Goal: Submit feedback/report problem

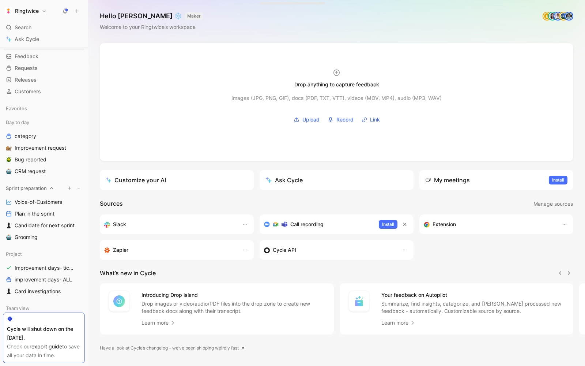
scroll to position [7, 0]
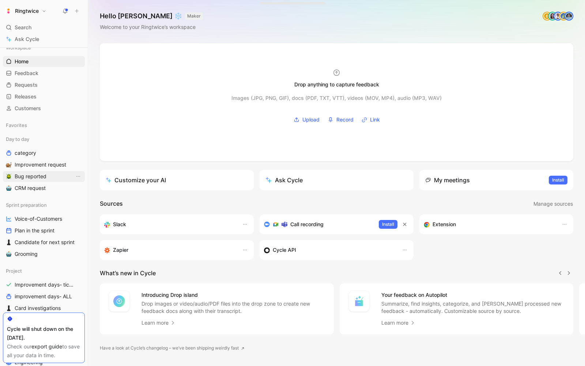
click at [34, 175] on span "Bug reported" at bounding box center [31, 176] width 32 height 7
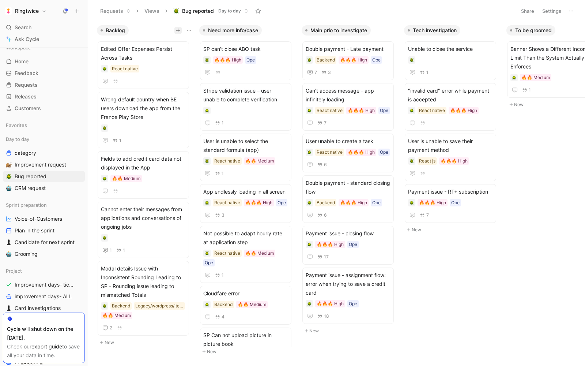
click at [177, 30] on icon "button" at bounding box center [178, 30] width 4 height 4
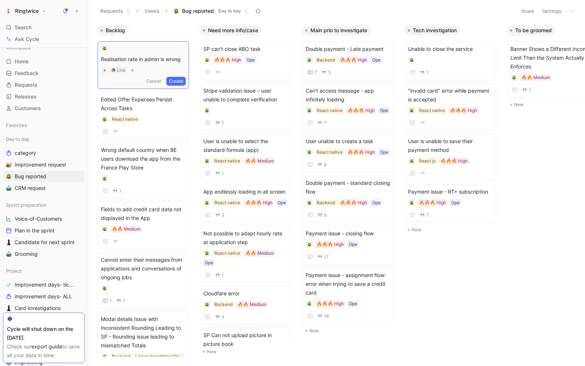
click at [182, 80] on button "Create" at bounding box center [175, 81] width 19 height 9
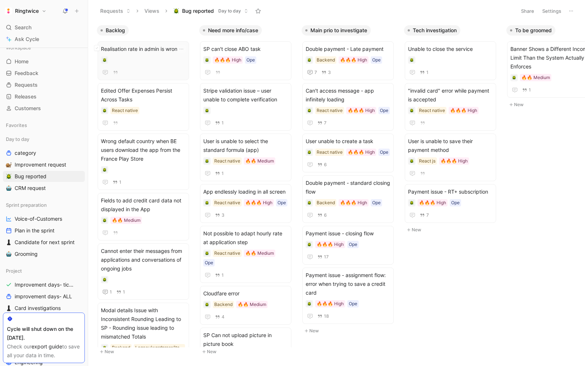
click at [154, 54] on div "Realisation rate in admin is wrong" at bounding box center [143, 61] width 85 height 32
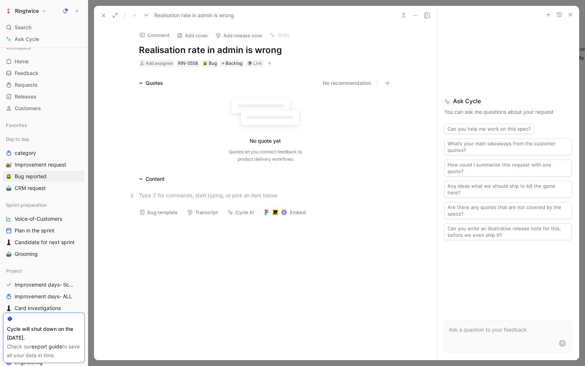
click at [154, 199] on p at bounding box center [265, 195] width 281 height 12
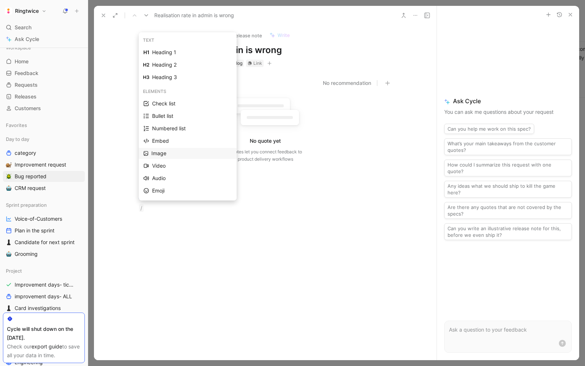
click at [163, 154] on div "Image" at bounding box center [191, 153] width 80 height 9
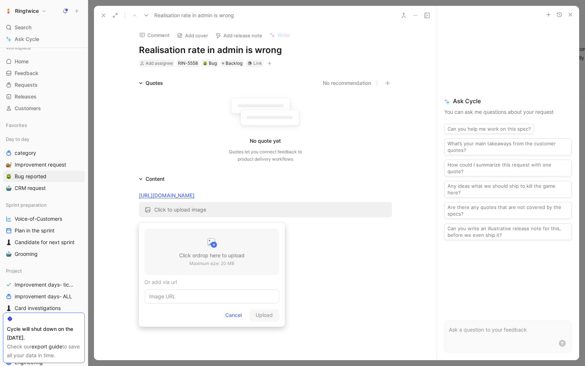
click at [193, 261] on p "Maximum size: 20 MB" at bounding box center [211, 263] width 65 height 7
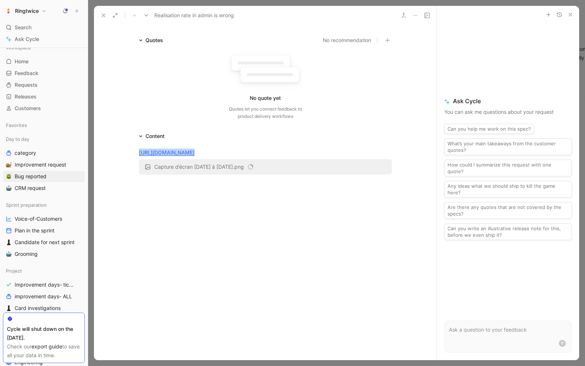
scroll to position [37, 0]
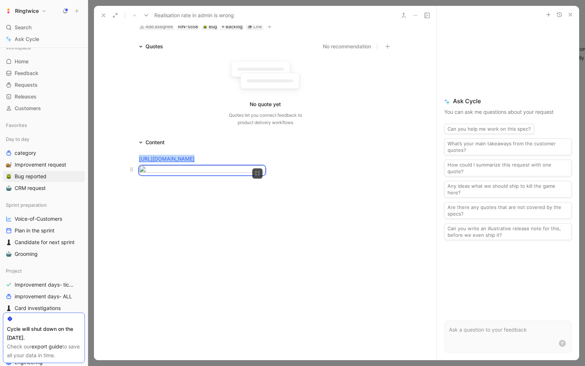
click at [239, 213] on body "Ringtwice Search ⌘ K Ask Cycle Workspace Home G then H Feedback G then F Reques…" at bounding box center [292, 183] width 585 height 366
click at [307, 175] on div at bounding box center [265, 170] width 253 height 10
click at [165, 263] on div at bounding box center [265, 236] width 343 height 110
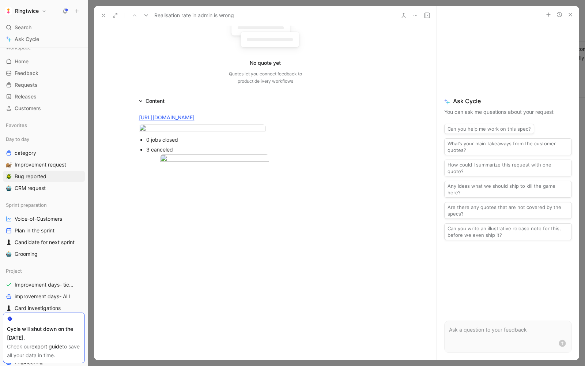
scroll to position [93, 0]
click at [169, 97] on div "Content" at bounding box center [265, 101] width 281 height 9
click at [173, 97] on div "Content" at bounding box center [265, 101] width 281 height 9
click at [163, 97] on div "Content" at bounding box center [155, 101] width 19 height 9
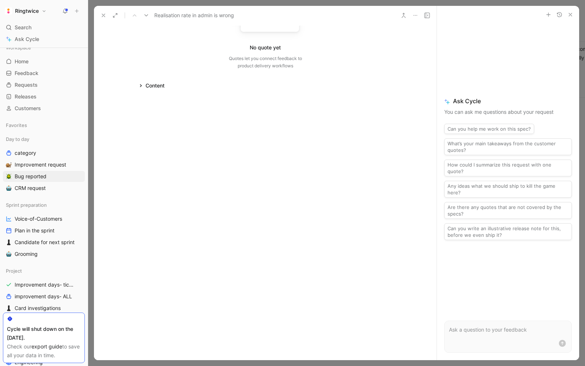
scroll to position [0, 0]
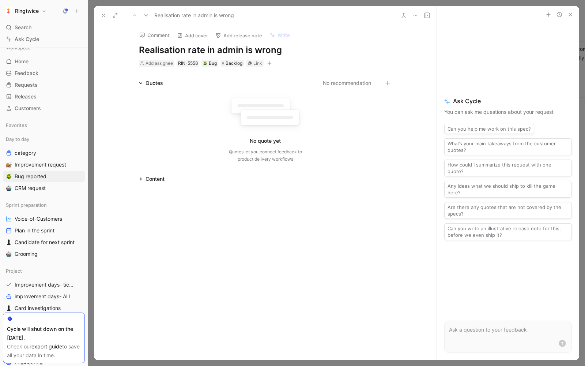
click at [139, 176] on div "Content" at bounding box center [151, 179] width 31 height 9
click at [151, 186] on div "[URL][DOMAIN_NAME] 0 jobs closed 3 canceled" at bounding box center [265, 220] width 343 height 75
click at [147, 191] on div "What is happening ?" at bounding box center [265, 195] width 253 height 8
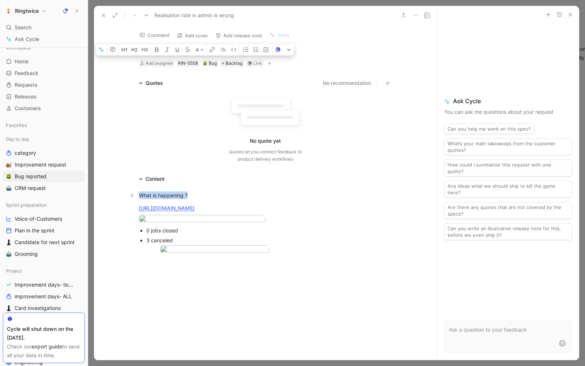
click at [147, 191] on div "What is happening ?" at bounding box center [265, 195] width 253 height 8
click at [122, 50] on icon "button" at bounding box center [123, 48] width 3 height 4
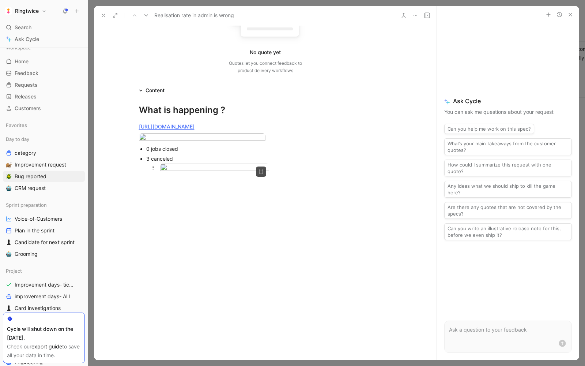
scroll to position [89, 0]
click at [167, 183] on p at bounding box center [269, 178] width 246 height 10
click at [201, 203] on body "Ringtwice Search ⌘ K Ask Cycle Workspace Home G then H Feedback G then F Reques…" at bounding box center [292, 183] width 585 height 366
click at [258, 176] on body "Ringtwice Search ⌘ K Ask Cycle Workspace Home G then H Feedback G then F Reques…" at bounding box center [292, 183] width 585 height 366
click at [291, 143] on div at bounding box center [265, 138] width 253 height 10
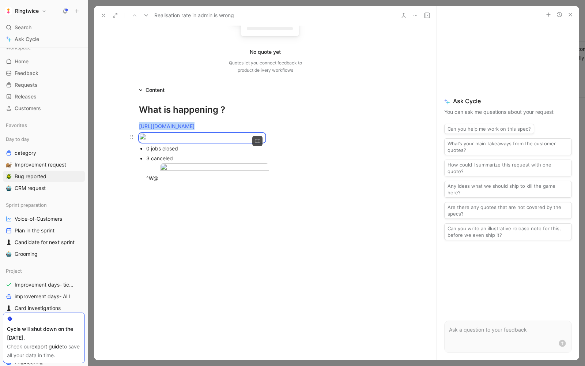
click at [282, 143] on div at bounding box center [265, 138] width 253 height 10
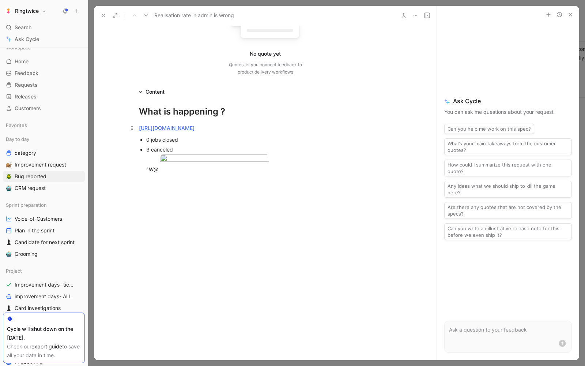
click at [296, 130] on p "[URL][DOMAIN_NAME]" at bounding box center [265, 128] width 281 height 12
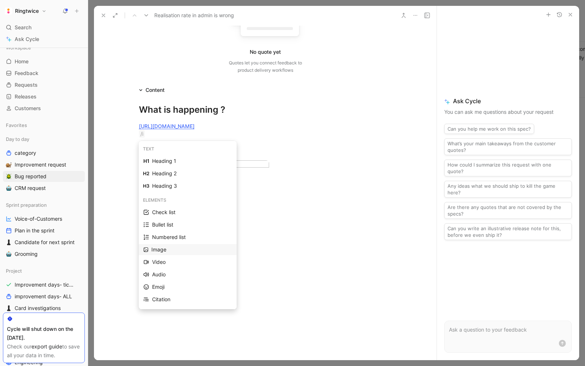
click at [176, 250] on div "Image" at bounding box center [191, 249] width 80 height 9
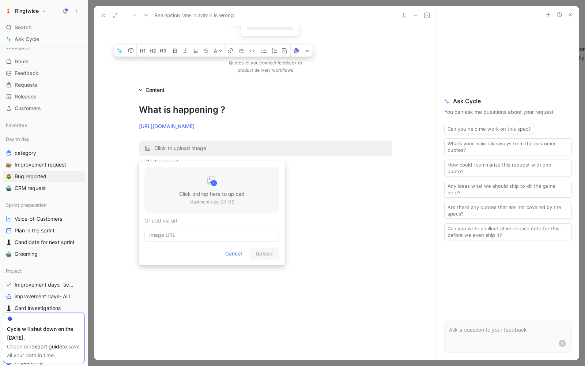
click at [200, 203] on p "Maximum size: 20 MB" at bounding box center [211, 201] width 65 height 7
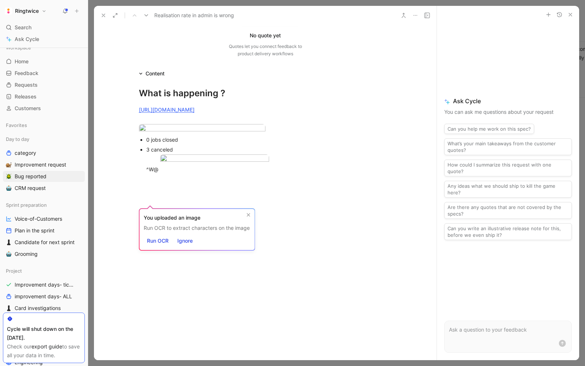
scroll to position [119, 0]
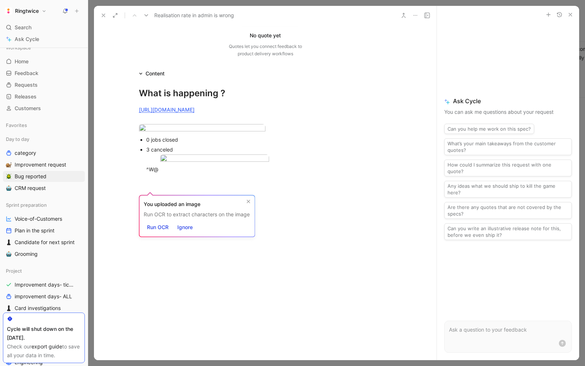
click at [267, 290] on div at bounding box center [265, 235] width 343 height 110
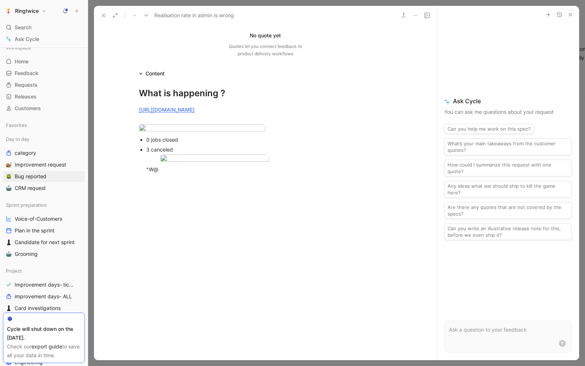
click at [163, 173] on div "^W@" at bounding box center [269, 169] width 246 height 8
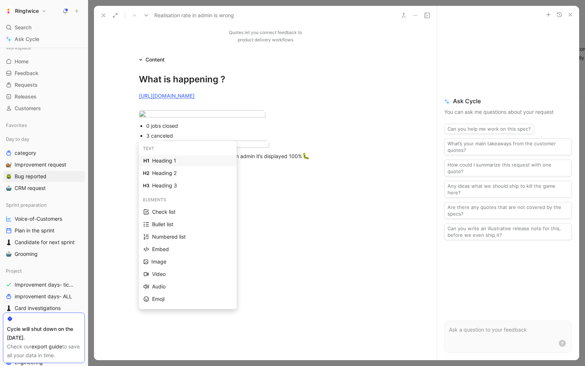
click at [186, 161] on div "Heading 1" at bounding box center [192, 160] width 80 height 9
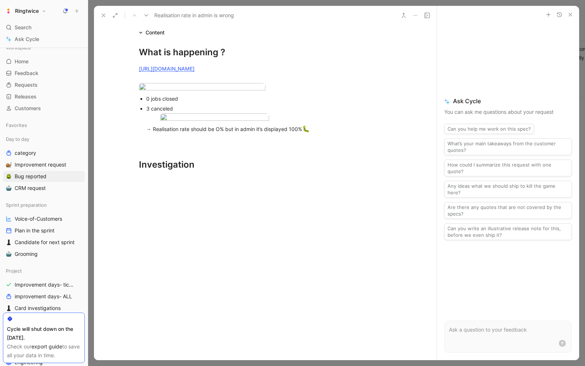
scroll to position [0, 0]
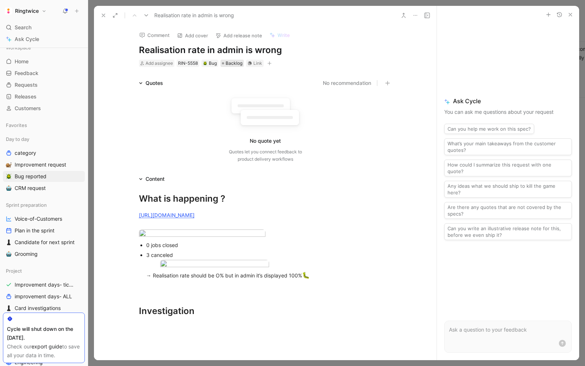
click at [235, 67] on span "Backlog" at bounding box center [234, 63] width 17 height 7
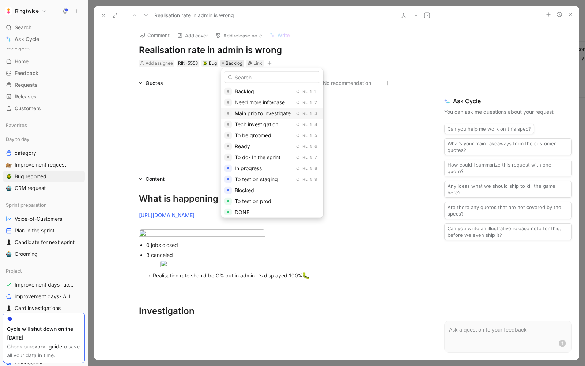
scroll to position [11, 0]
click at [263, 115] on span "Tech investigation" at bounding box center [257, 113] width 44 height 6
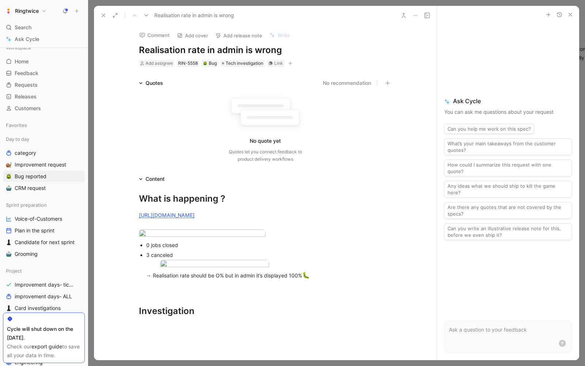
scroll to position [281, 0]
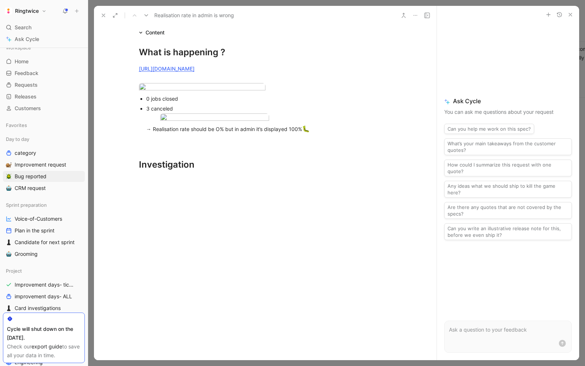
click at [190, 184] on div at bounding box center [265, 235] width 343 height 110
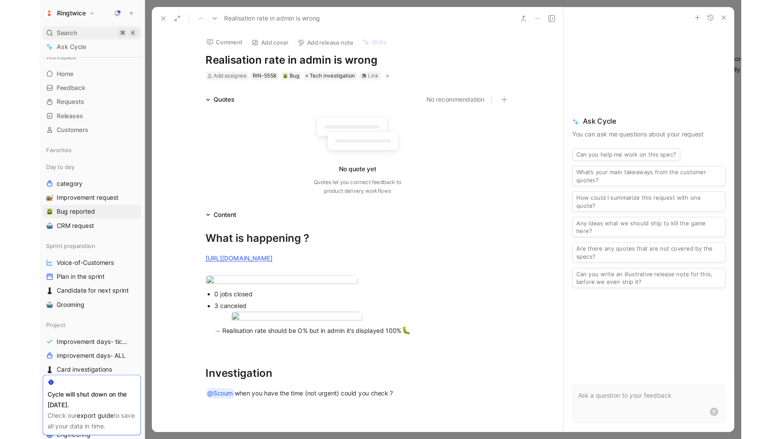
scroll to position [7, 0]
